Goal: Task Accomplishment & Management: Complete application form

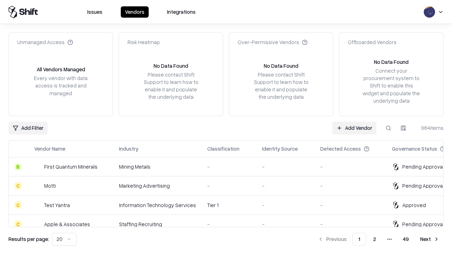
click at [354, 128] on link "Add Vendor" at bounding box center [354, 128] width 44 height 13
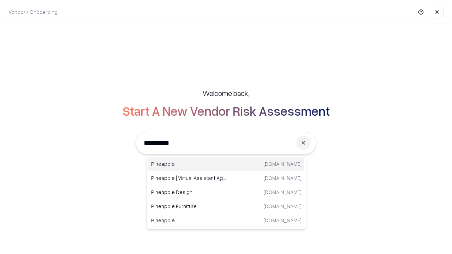
click at [226, 164] on div "Pineapple [DOMAIN_NAME]" at bounding box center [226, 164] width 156 height 14
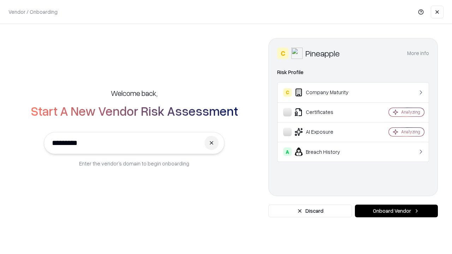
type input "*********"
click at [396, 211] on button "Onboard Vendor" at bounding box center [396, 211] width 83 height 13
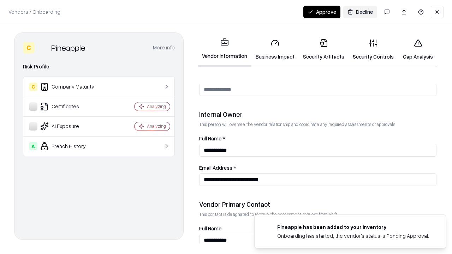
scroll to position [366, 0]
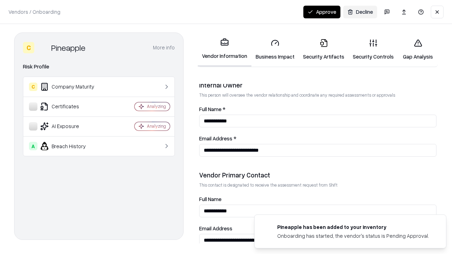
click at [275, 49] on link "Business Impact" at bounding box center [275, 49] width 47 height 33
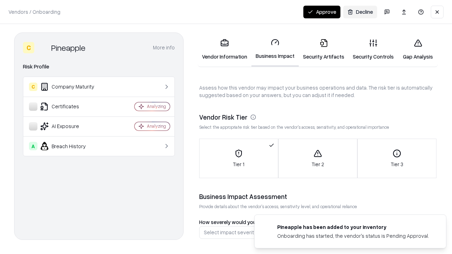
click at [324, 49] on link "Security Artifacts" at bounding box center [324, 49] width 50 height 33
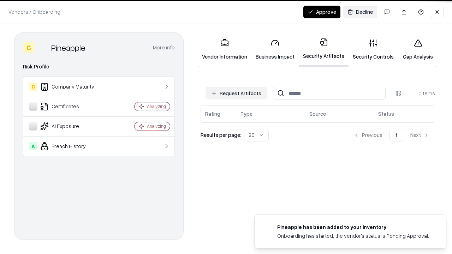
click at [236, 93] on button "Request Artifacts" at bounding box center [236, 93] width 61 height 13
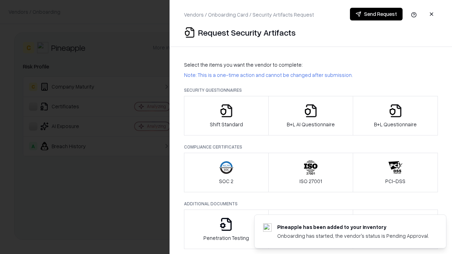
click at [226, 116] on icon "button" at bounding box center [226, 111] width 14 height 14
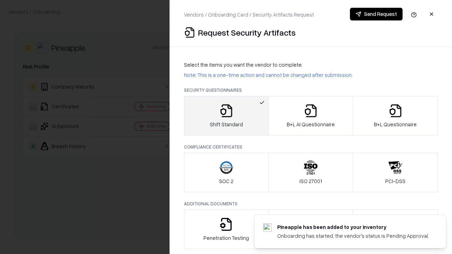
click at [376, 14] on button "Send Request" at bounding box center [376, 14] width 53 height 13
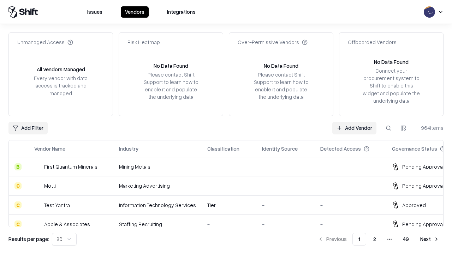
click at [389, 128] on button at bounding box center [388, 128] width 13 height 13
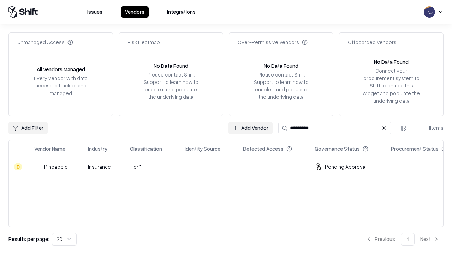
type input "*********"
click at [230, 167] on div "-" at bounding box center [208, 166] width 47 height 7
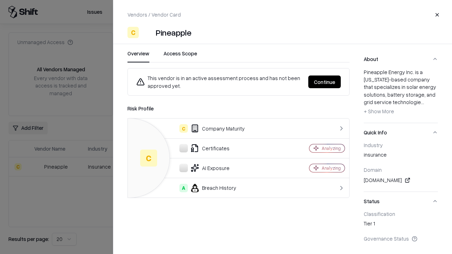
click at [325, 82] on button "Continue" at bounding box center [324, 82] width 33 height 13
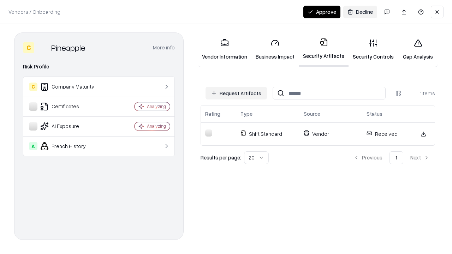
click at [322, 12] on button "Approve" at bounding box center [322, 12] width 37 height 13
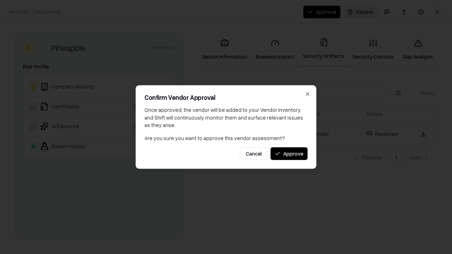
click at [289, 154] on button "Approve" at bounding box center [289, 153] width 37 height 13
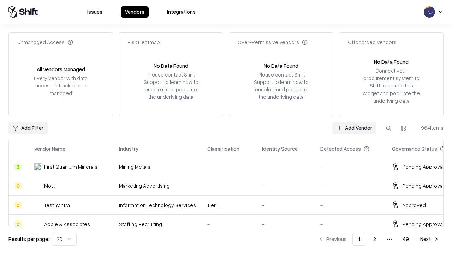
type input "*********"
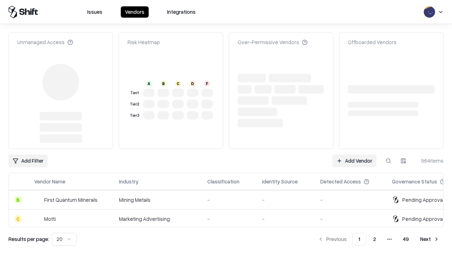
click at [354, 155] on link "Add Vendor" at bounding box center [354, 161] width 44 height 13
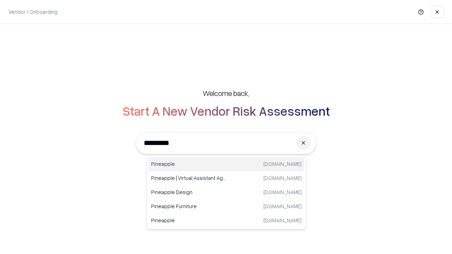
click at [226, 164] on div "Pineapple pineappleenergy.com" at bounding box center [226, 164] width 156 height 14
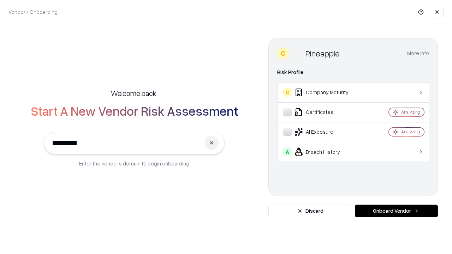
type input "*********"
click at [396, 211] on button "Onboard Vendor" at bounding box center [396, 211] width 83 height 13
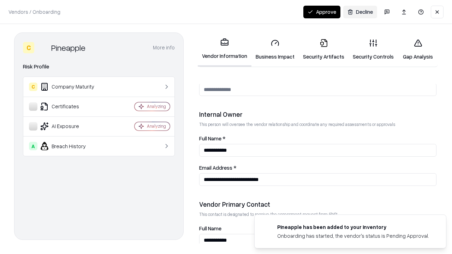
scroll to position [366, 0]
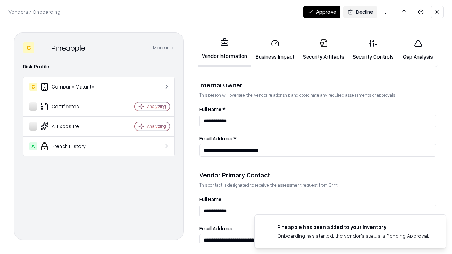
click at [322, 12] on button "Approve" at bounding box center [322, 12] width 37 height 13
